Goal: Information Seeking & Learning: Learn about a topic

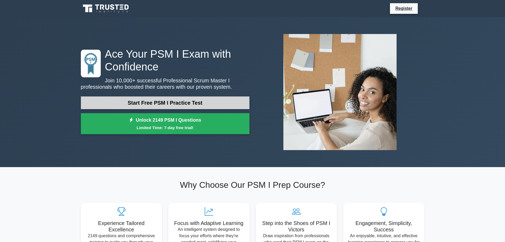
click at [183, 100] on link "Start Free PSM I Practice Test" at bounding box center [165, 102] width 169 height 13
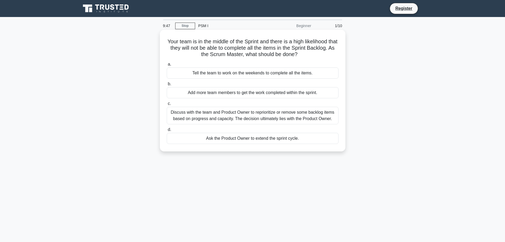
click at [272, 120] on div "Discuss with the team and Product Owner to reprioritize or remove some backlog …" at bounding box center [253, 116] width 172 height 18
click at [167, 105] on input "c. Discuss with the team and Product Owner to reprioritize or remove some backl…" at bounding box center [167, 103] width 0 height 3
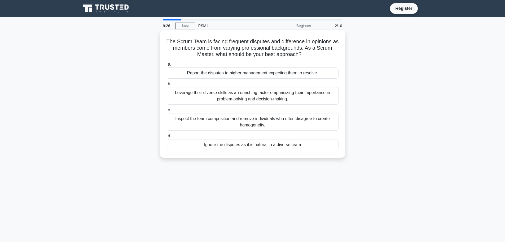
click at [218, 99] on div "Leverage their diverse skills as an enriching factor emphasizing their importan…" at bounding box center [253, 96] width 172 height 18
click at [167, 86] on input "b. Leverage their diverse skills as an enriching factor emphasizing their impor…" at bounding box center [167, 83] width 0 height 3
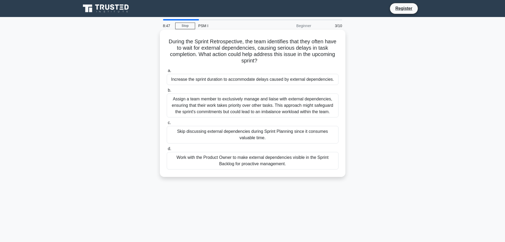
click at [218, 162] on div "Work with the Product Owner to make external dependencies visible in the Sprint…" at bounding box center [253, 161] width 172 height 18
click at [167, 150] on input "d. Work with the Product Owner to make external dependencies visible in the Spr…" at bounding box center [167, 148] width 0 height 3
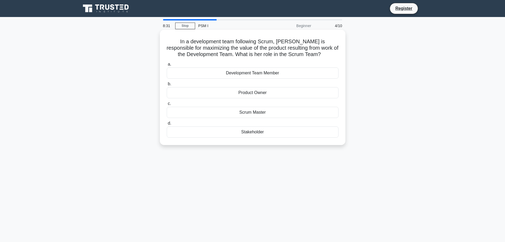
click at [259, 90] on div "Product Owner" at bounding box center [253, 92] width 172 height 11
click at [167, 86] on input "b. Product Owner" at bounding box center [167, 83] width 0 height 3
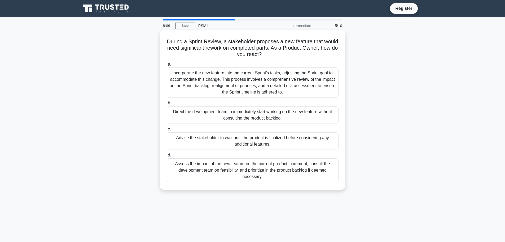
click at [297, 175] on div "Assess the impact of the new feature on the current product increment, consult …" at bounding box center [253, 170] width 172 height 24
click at [167, 157] on input "d. Assess the impact of the new feature on the current product increment, consu…" at bounding box center [167, 154] width 0 height 3
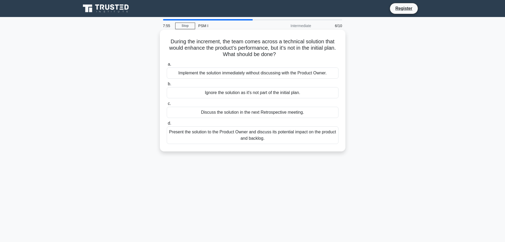
click at [278, 137] on div "Present the solution to the Product Owner and discuss its potential impact on t…" at bounding box center [253, 135] width 172 height 18
click at [167, 125] on input "d. Present the solution to the Product Owner and discuss its potential impact o…" at bounding box center [167, 122] width 0 height 3
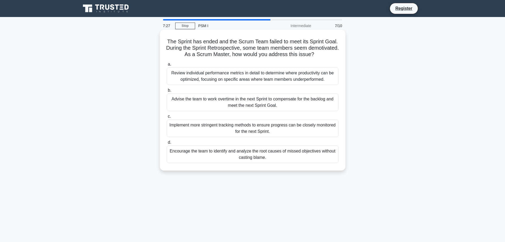
click at [241, 150] on div "Encourage the team to identify and analyze the root causes of missed objectives…" at bounding box center [253, 154] width 172 height 18
click at [167, 144] on input "d. Encourage the team to identify and analyze the root causes of missed objecti…" at bounding box center [167, 142] width 0 height 3
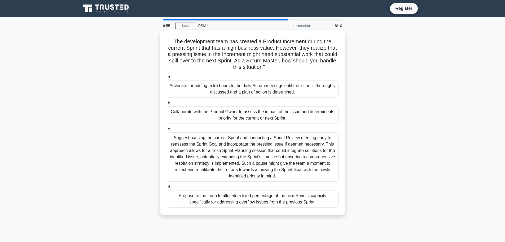
click at [215, 116] on div "Collaborate with the Product Owner to assess the impact of the issue and determ…" at bounding box center [253, 115] width 172 height 18
click at [167, 105] on input "b. Collaborate with the Product Owner to assess the impact of the issue and det…" at bounding box center [167, 102] width 0 height 3
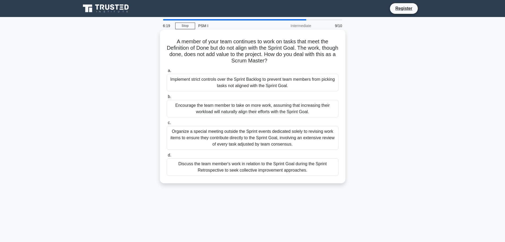
click at [242, 163] on div "Discuss the team member's work in relation to the Sprint Goal during the Sprint…" at bounding box center [253, 167] width 172 height 18
click at [167, 157] on input "d. Discuss the team member's work in relation to the Sprint Goal during the Spr…" at bounding box center [167, 154] width 0 height 3
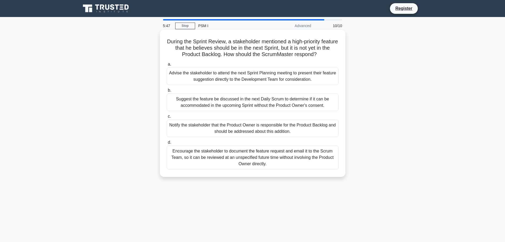
click at [259, 77] on div "Advise the stakeholder to attend the next Sprint Planning meeting to present th…" at bounding box center [253, 76] width 172 height 18
click at [167, 66] on input "a. Advise the stakeholder to attend the next Sprint Planning meeting to present…" at bounding box center [167, 64] width 0 height 3
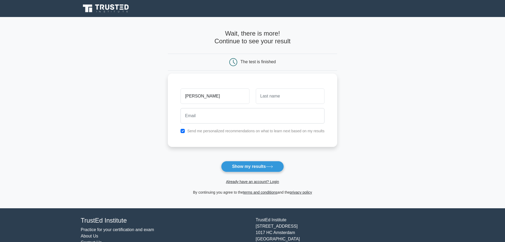
type input "kirti"
type input "jo"
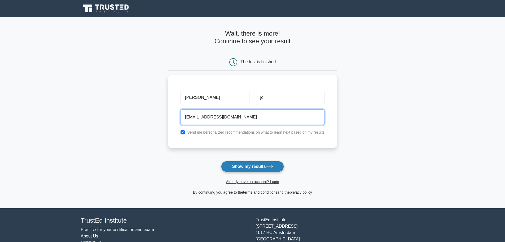
type input "chinmairaj.vsp@gmail.com"
click at [245, 170] on button "Show my results" at bounding box center [252, 166] width 63 height 11
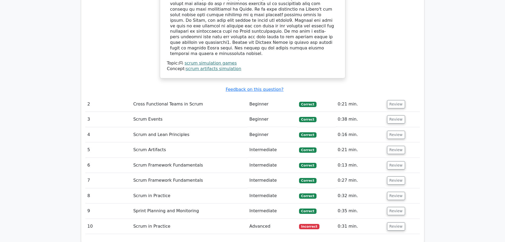
scroll to position [690, 0]
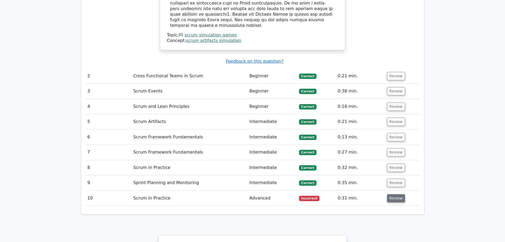
click at [389, 194] on button "Review" at bounding box center [396, 198] width 18 height 8
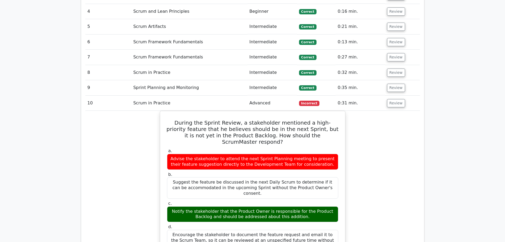
scroll to position [822, 0]
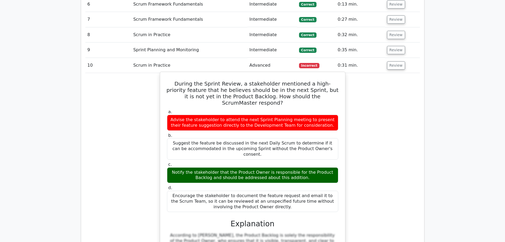
drag, startPoint x: 220, startPoint y: 140, endPoint x: 318, endPoint y: 136, distance: 98.2
click at [318, 167] on div "Notify the stakeholder that the Product Owner is responsible for the Product Ba…" at bounding box center [252, 175] width 171 height 16
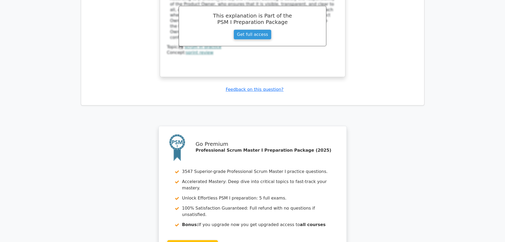
scroll to position [1061, 0]
